Goal: Navigation & Orientation: Find specific page/section

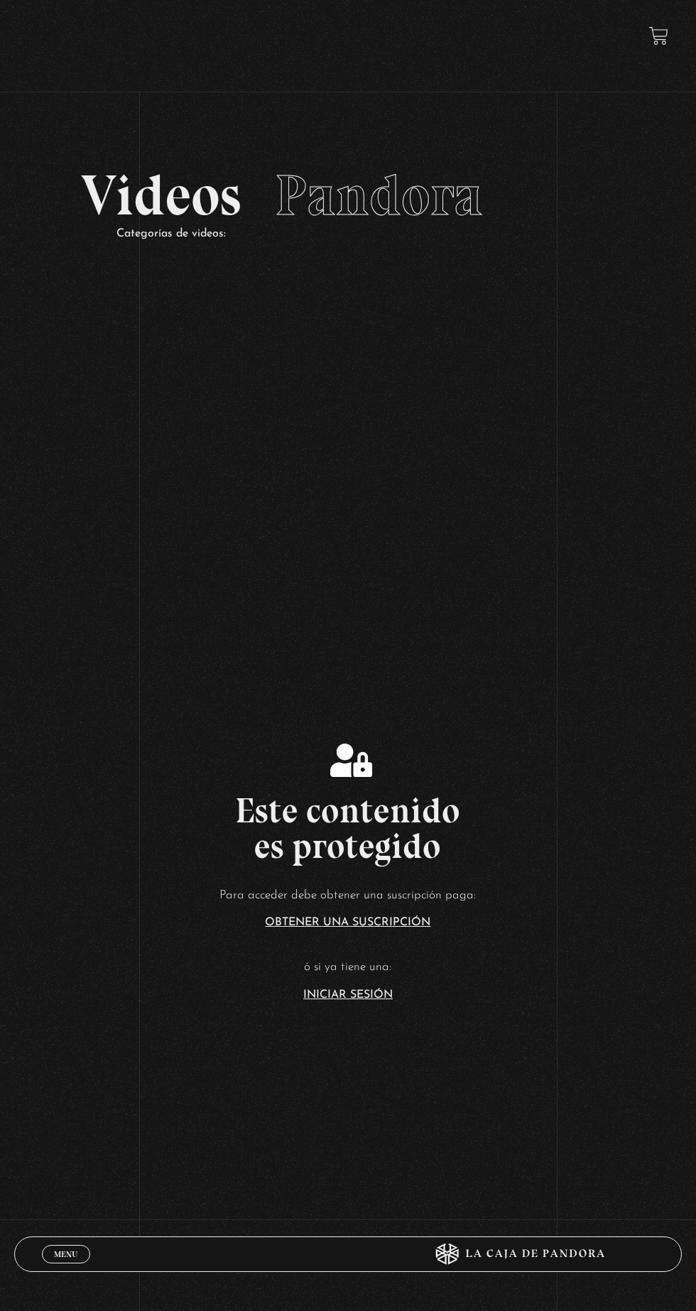
click at [342, 1001] on link "Iniciar Sesión" at bounding box center [348, 995] width 90 height 11
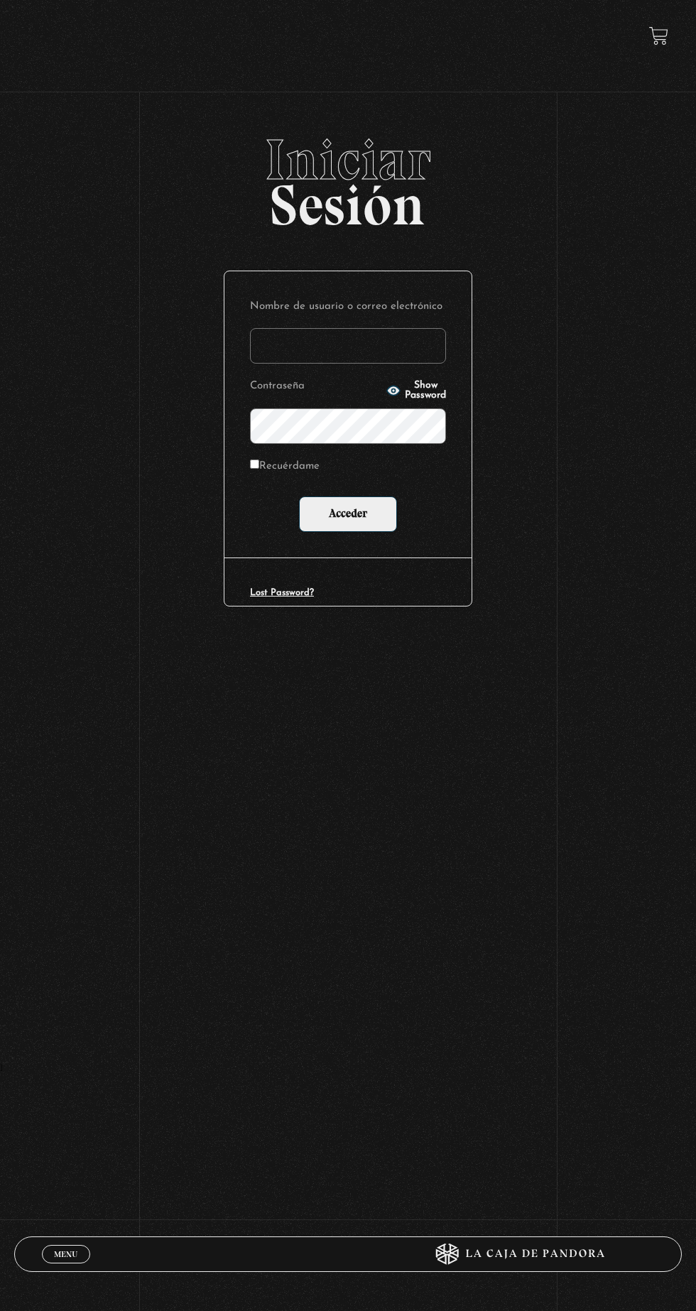
click at [409, 361] on input "Nombre de usuario o correo electrónico" at bounding box center [348, 346] width 196 height 36
type input "mvjustiniano.11@gmail.com"
click at [299, 497] on input "Acceder" at bounding box center [348, 515] width 98 height 36
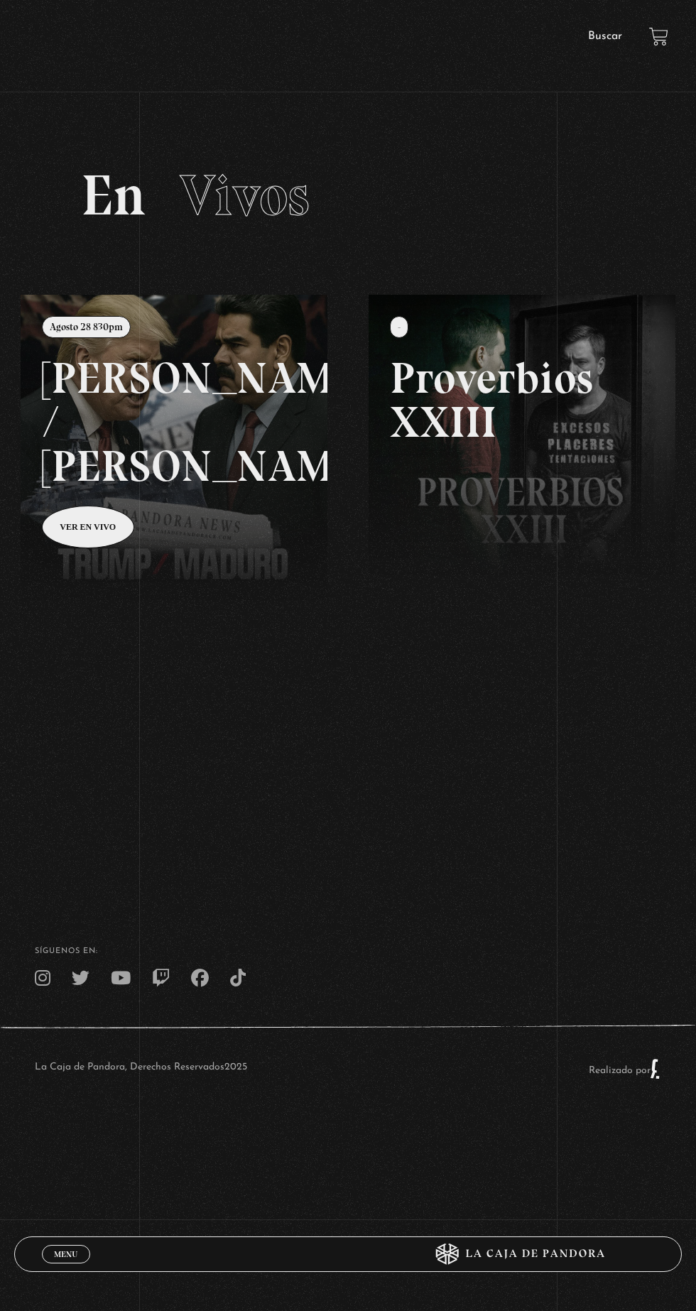
click at [596, 36] on link "Buscar" at bounding box center [605, 36] width 34 height 11
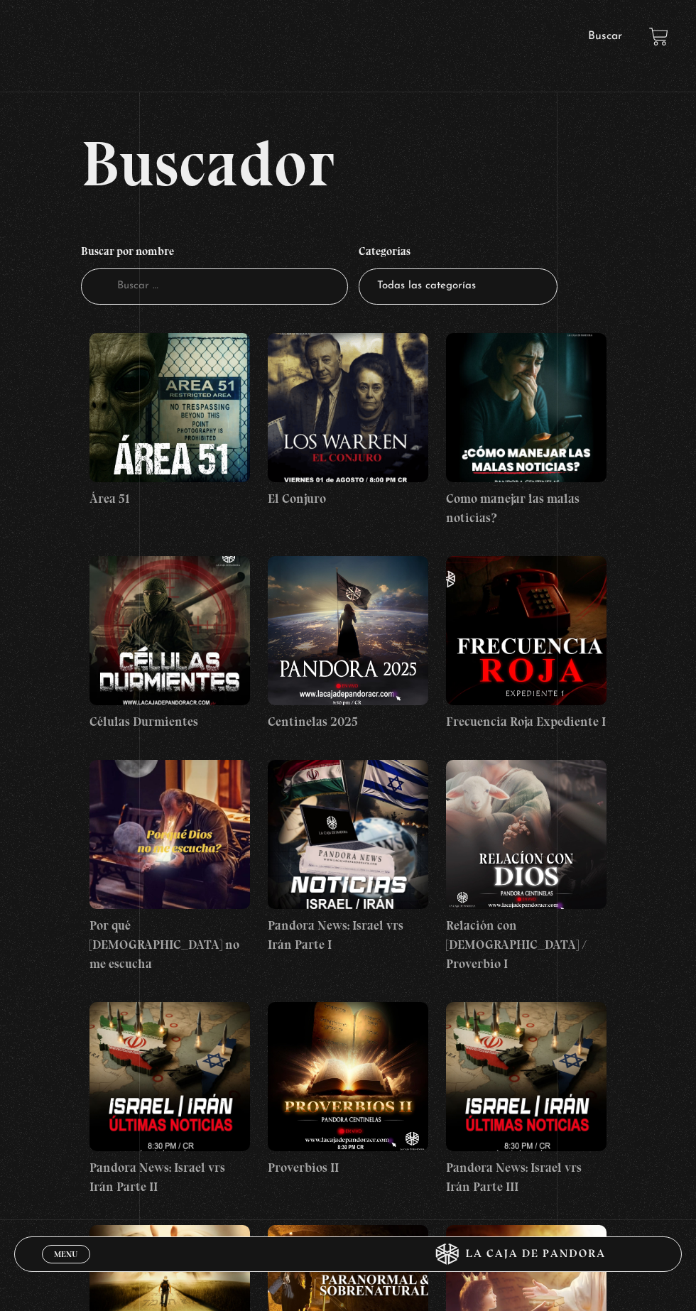
click at [175, 445] on figure at bounding box center [170, 407] width 161 height 149
